Goal: Task Accomplishment & Management: Manage account settings

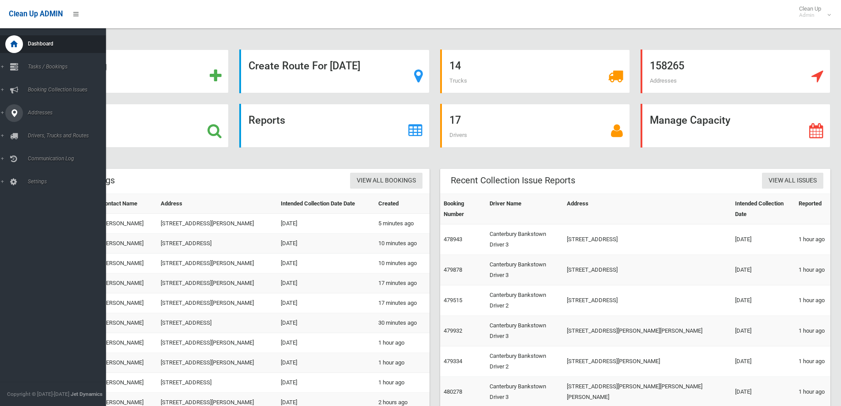
click at [45, 112] on span "Addresses" at bounding box center [68, 112] width 87 height 6
click at [41, 127] on span "All Addresses" at bounding box center [65, 128] width 80 height 6
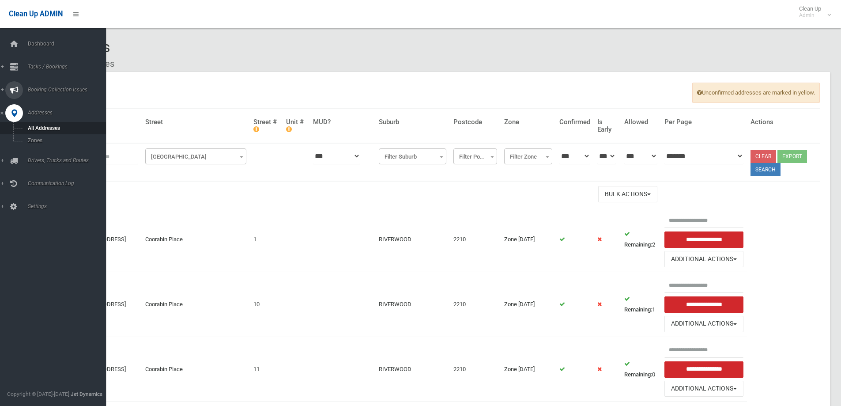
click at [42, 88] on span "Booking Collection Issues" at bounding box center [68, 90] width 87 height 6
click at [58, 67] on span "Tasks / Bookings" at bounding box center [68, 67] width 87 height 6
click at [33, 131] on span "Search" at bounding box center [65, 131] width 80 height 6
click at [34, 130] on span "Search" at bounding box center [65, 131] width 80 height 6
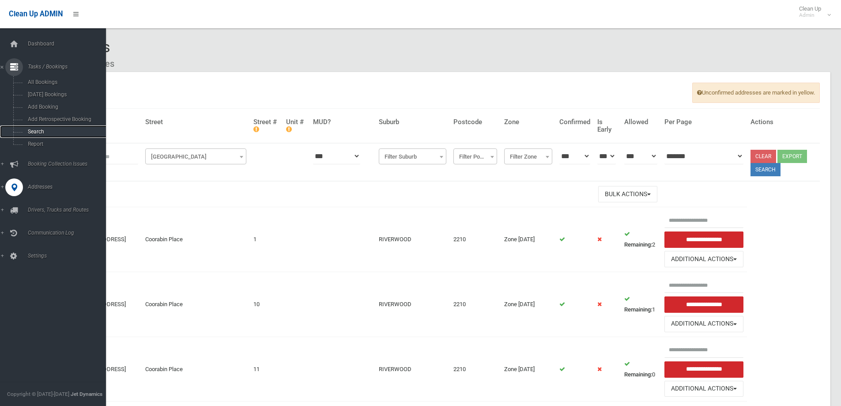
click at [30, 130] on span "Search" at bounding box center [65, 131] width 80 height 6
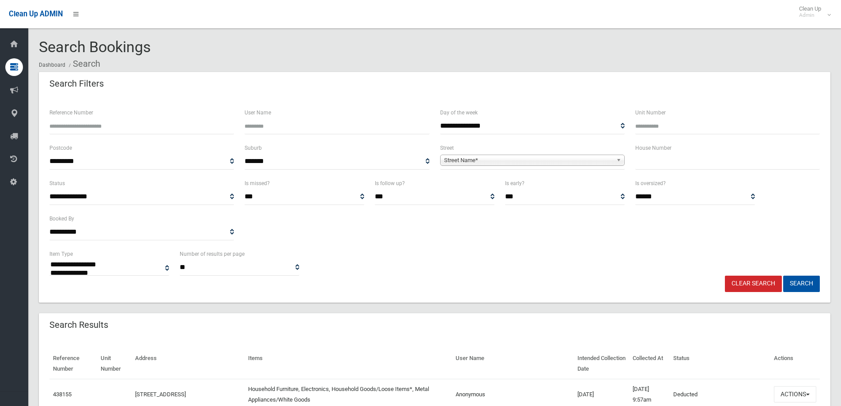
select select
click at [68, 124] on input "Reference Number" at bounding box center [141, 126] width 185 height 16
type input "******"
click at [803, 285] on button "Search" at bounding box center [801, 283] width 37 height 16
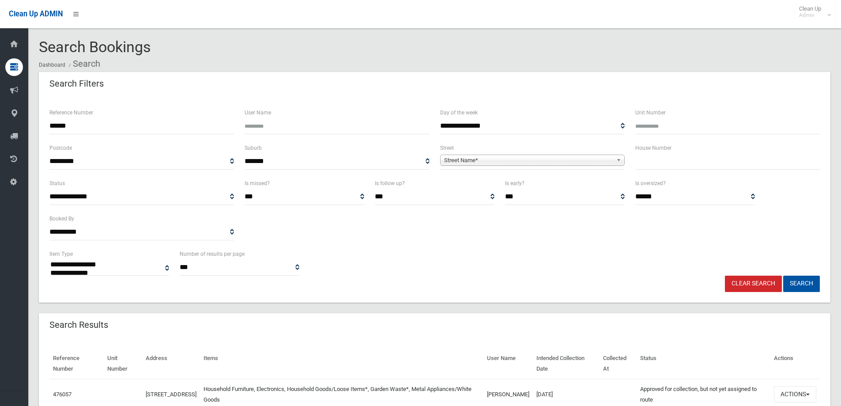
select select
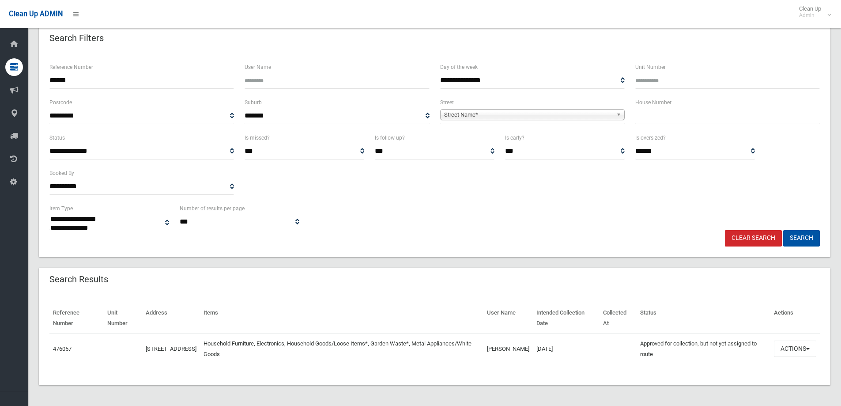
scroll to position [46, 0]
click at [792, 351] on button "Actions" at bounding box center [795, 348] width 42 height 16
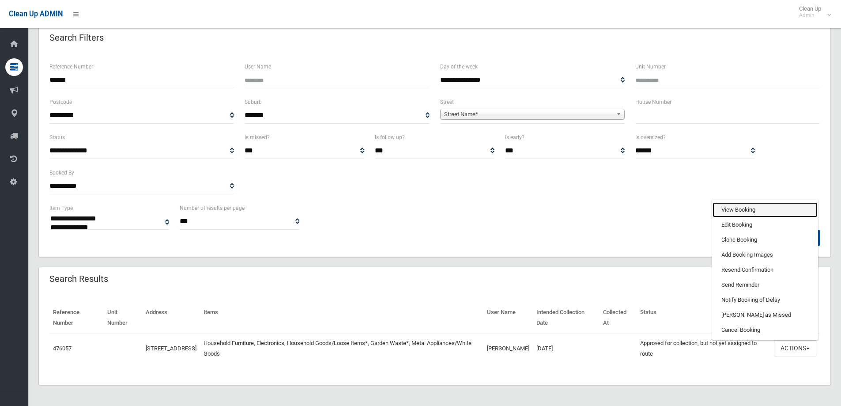
click at [732, 209] on link "View Booking" at bounding box center [765, 209] width 105 height 15
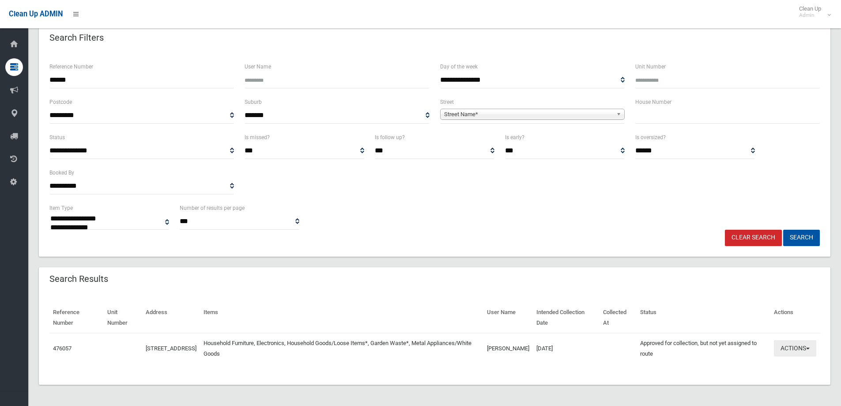
click at [790, 349] on button "Actions" at bounding box center [795, 348] width 42 height 16
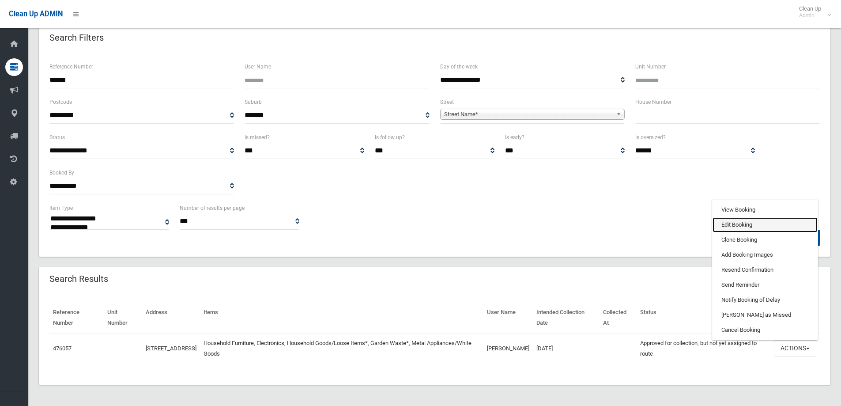
click at [738, 225] on link "Edit Booking" at bounding box center [765, 224] width 105 height 15
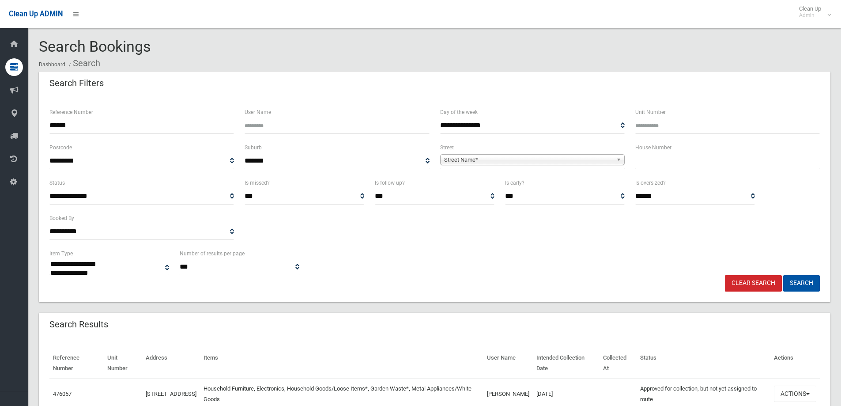
scroll to position [0, 0]
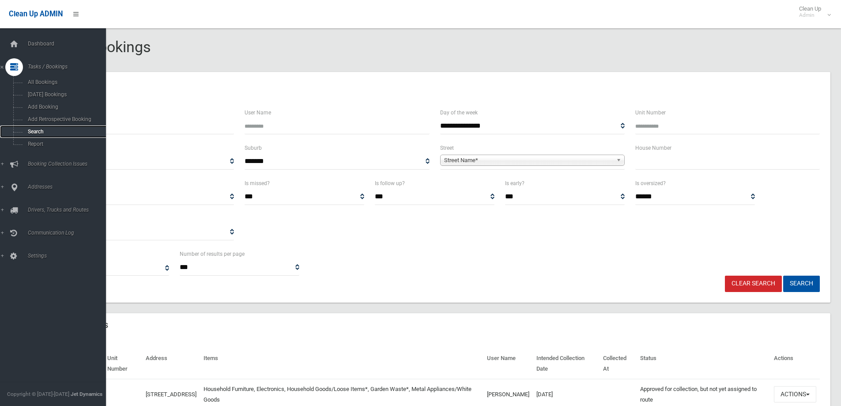
click at [34, 129] on span "Search" at bounding box center [65, 131] width 80 height 6
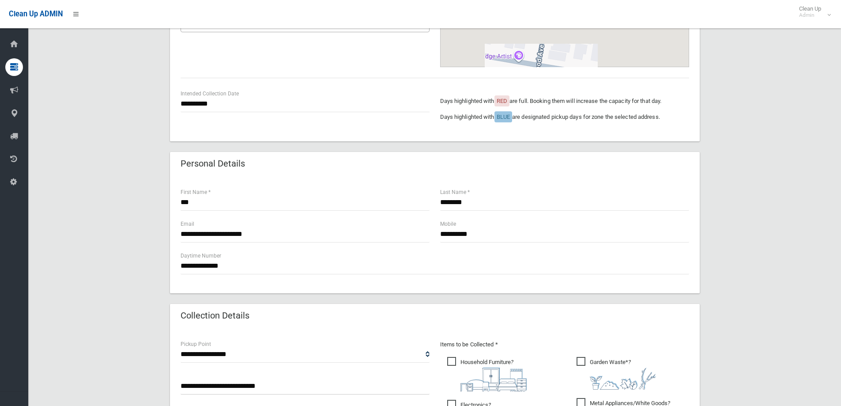
scroll to position [309, 0]
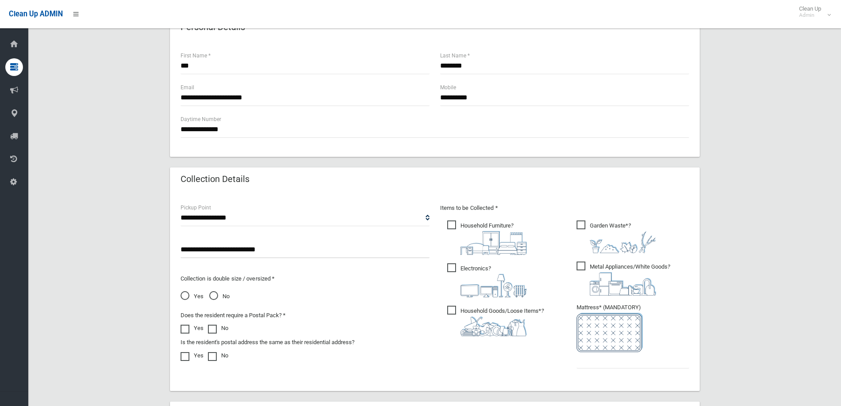
click at [255, 252] on input "**********" at bounding box center [305, 249] width 249 height 16
click at [275, 250] on input "**********" at bounding box center [305, 249] width 249 height 16
type input "*"
click at [405, 250] on input "**********" at bounding box center [305, 249] width 249 height 16
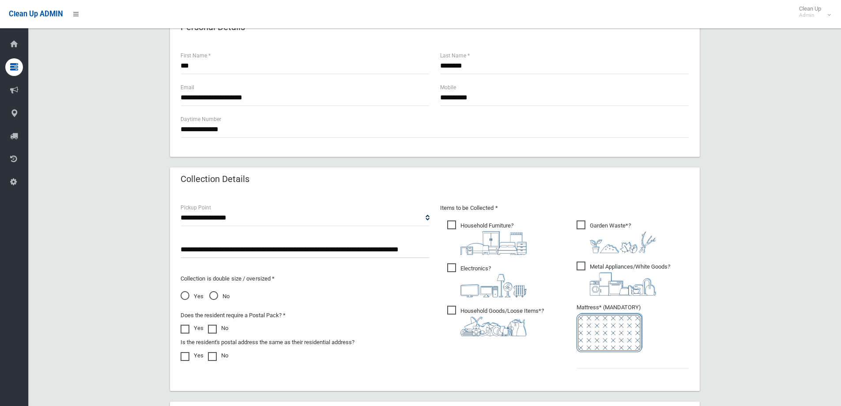
type input "**********"
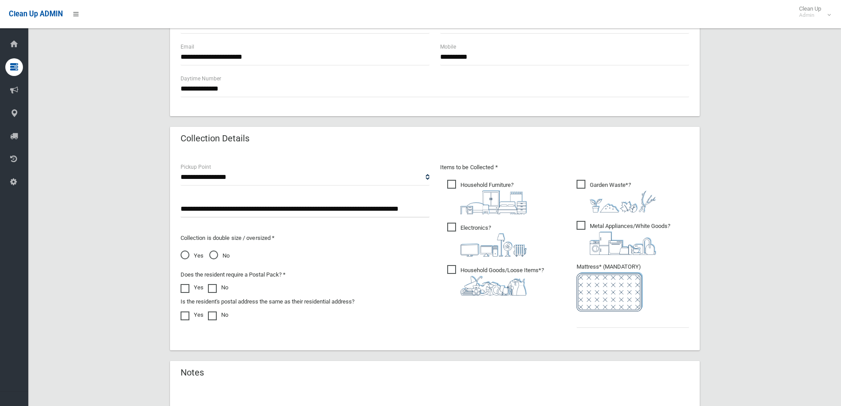
scroll to position [353, 0]
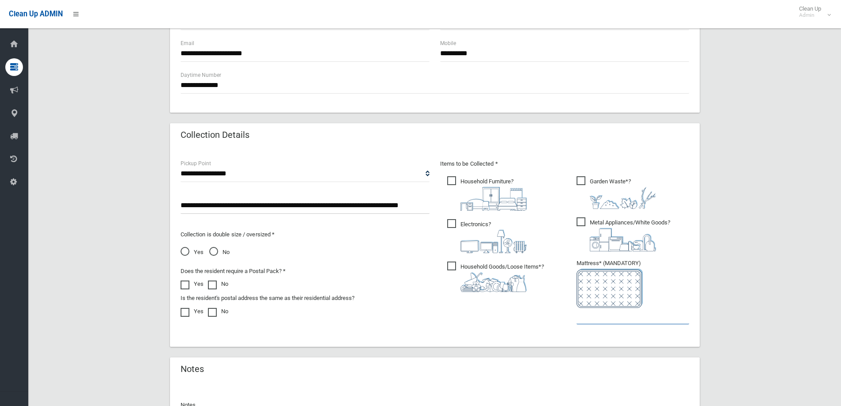
click at [596, 320] on input "text" at bounding box center [633, 316] width 113 height 16
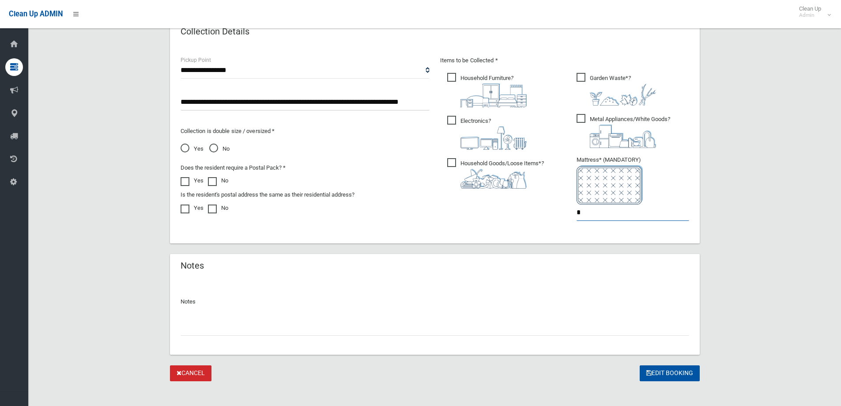
scroll to position [464, 0]
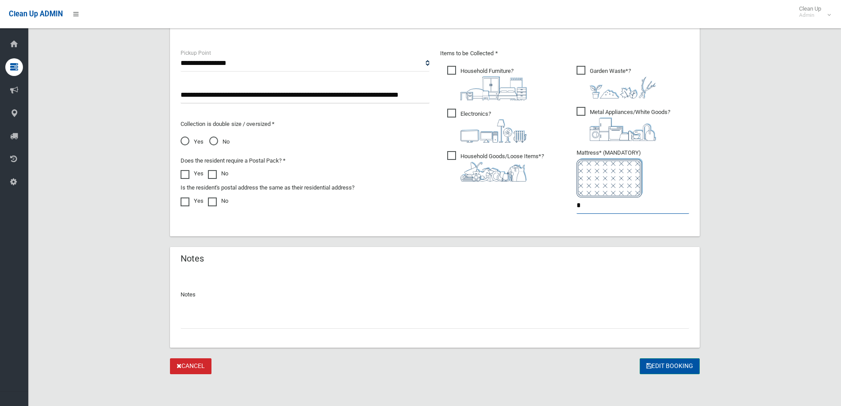
type input "*"
click at [665, 370] on button "Edit Booking" at bounding box center [670, 366] width 60 height 16
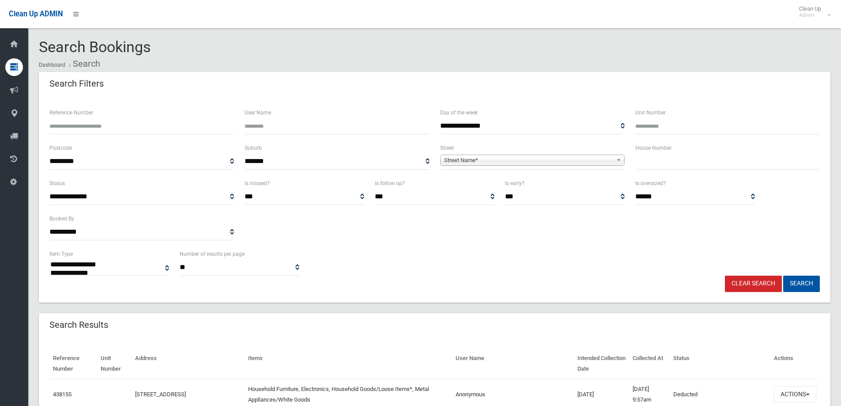
select select
